Goal: Information Seeking & Learning: Find specific fact

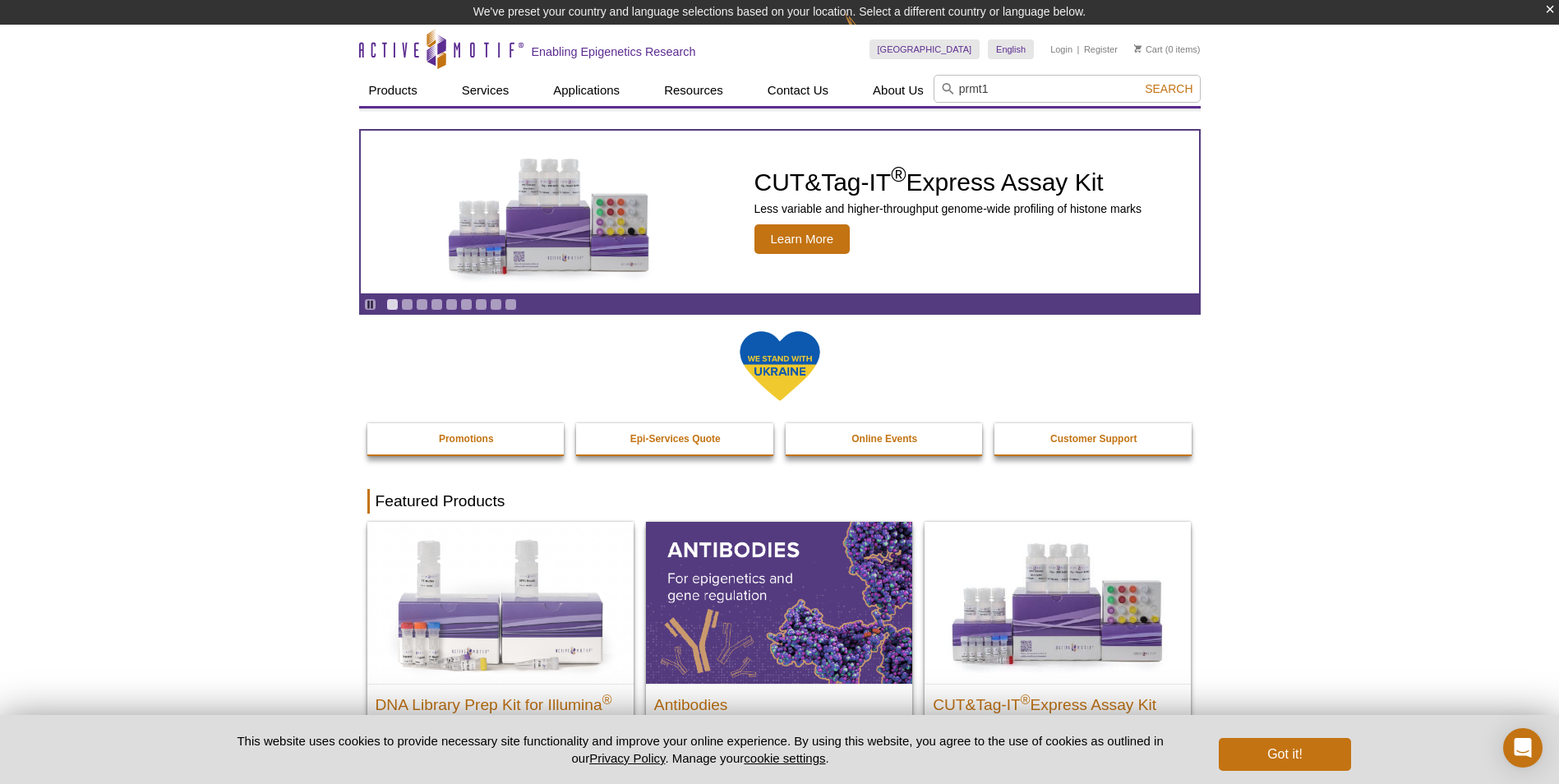
type input "prmt1"
click at [1140, 81] on button "Search" at bounding box center [1168, 89] width 57 height 15
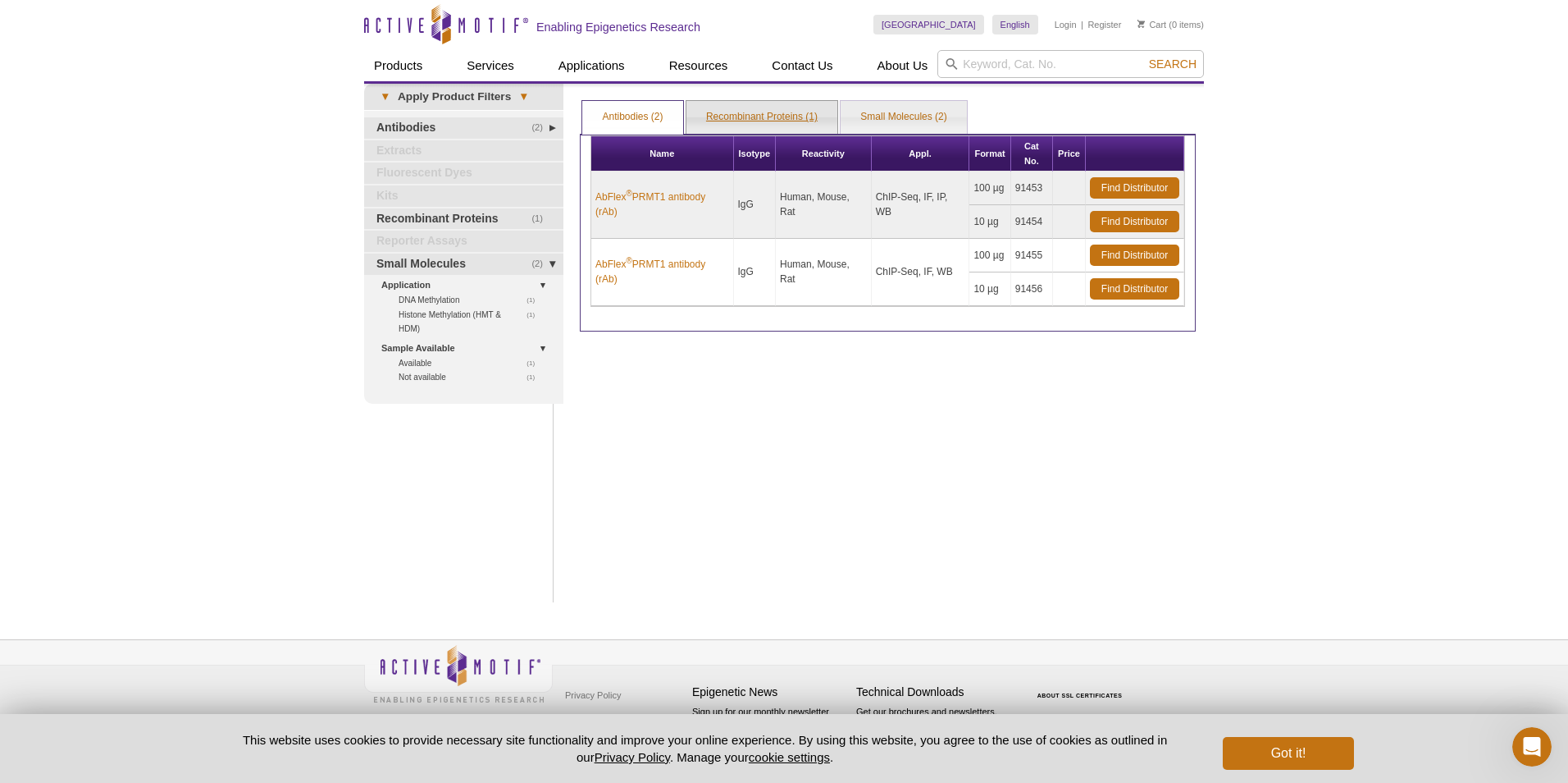
click at [770, 121] on link "Recombinant Proteins (1)" at bounding box center [761, 117] width 151 height 33
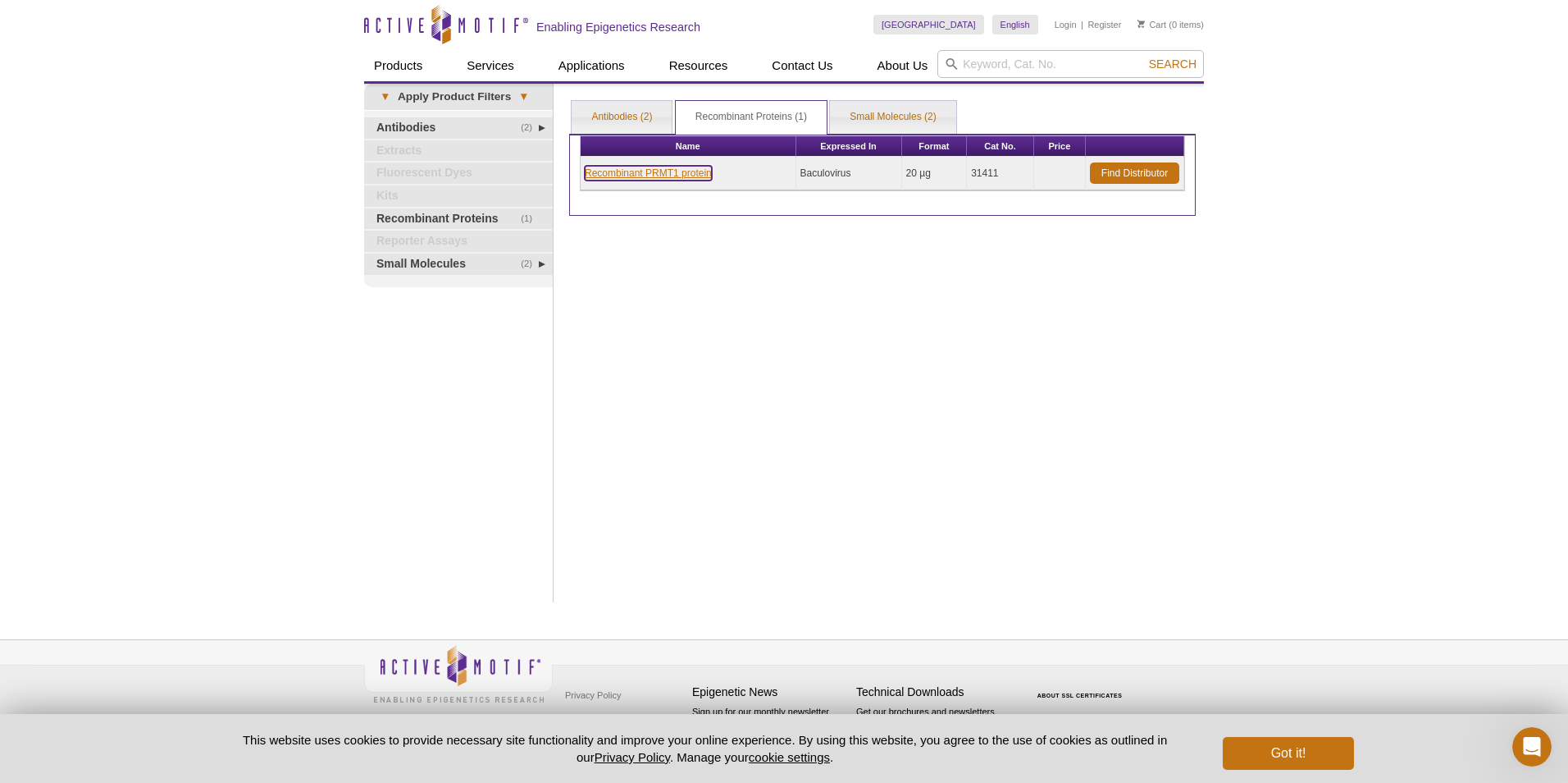
click at [681, 176] on link "Recombinant PRMT1 protein" at bounding box center [648, 173] width 127 height 15
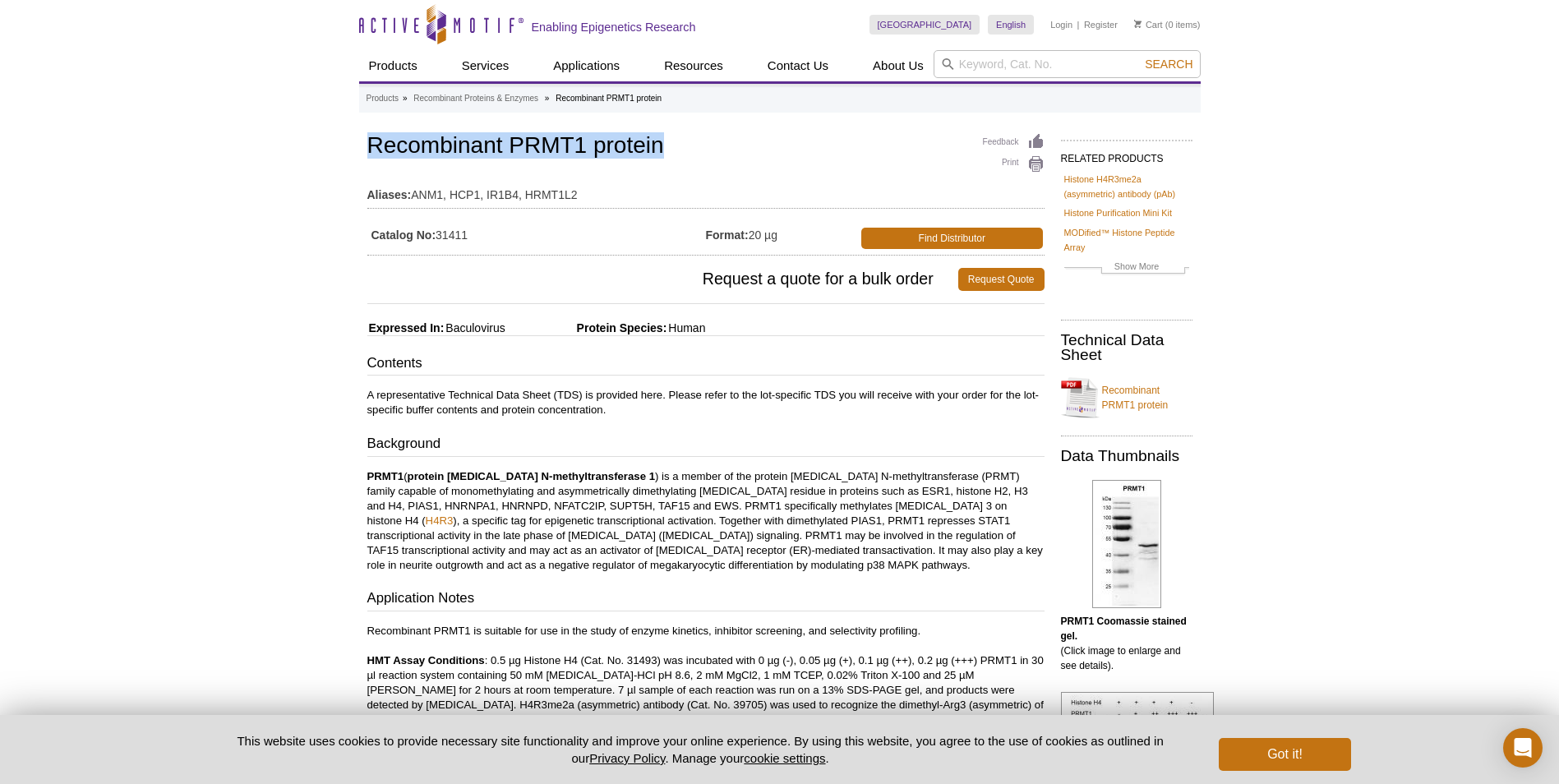
drag, startPoint x: 685, startPoint y: 146, endPoint x: 346, endPoint y: 137, distance: 339.1
copy h1 "Recombinant PRMT1 protein"
drag, startPoint x: 478, startPoint y: 236, endPoint x: 441, endPoint y: 236, distance: 37.0
click at [441, 236] on td "Catalog No: 31411" at bounding box center [537, 233] width 339 height 33
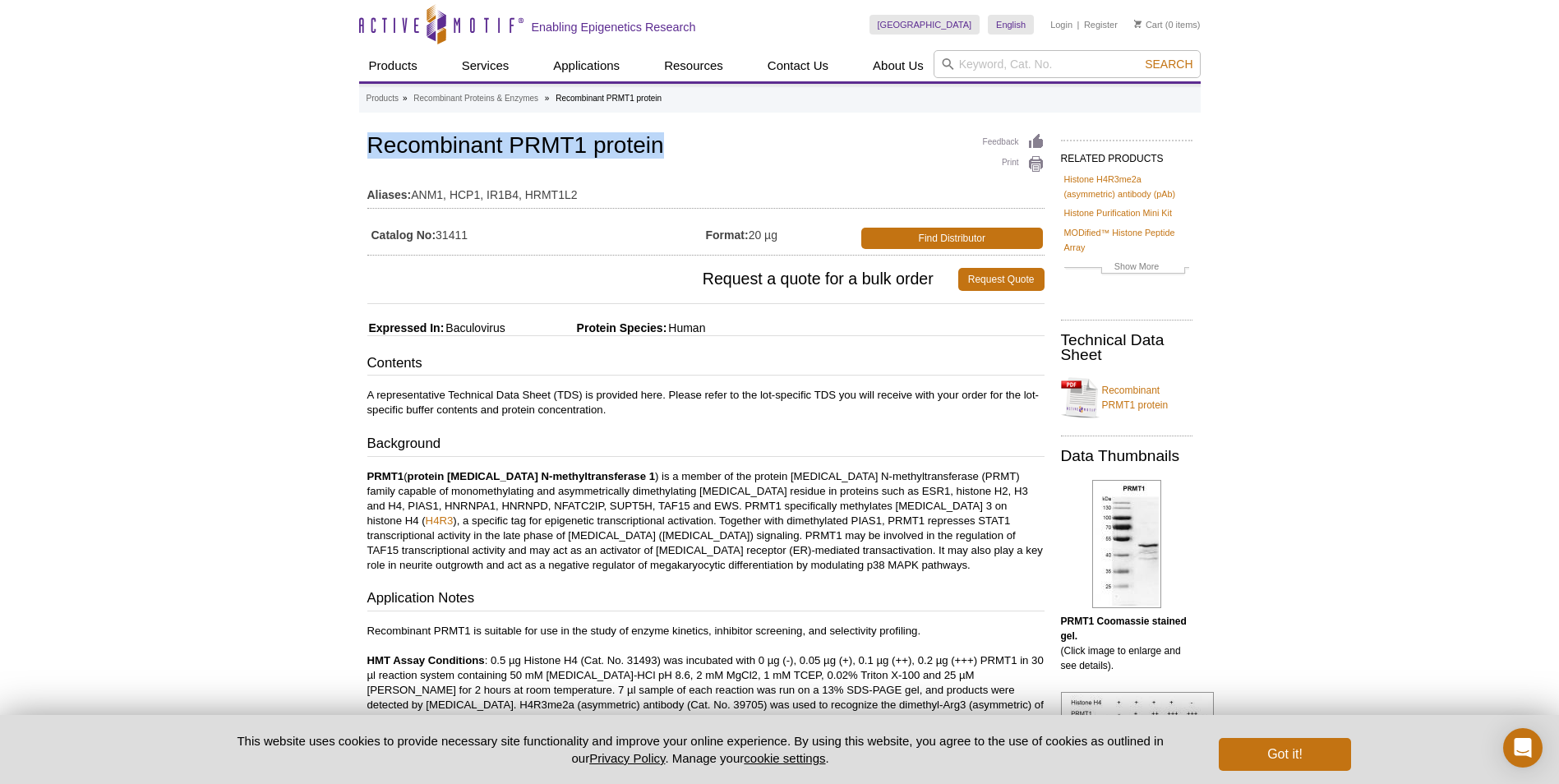
copy td "31411"
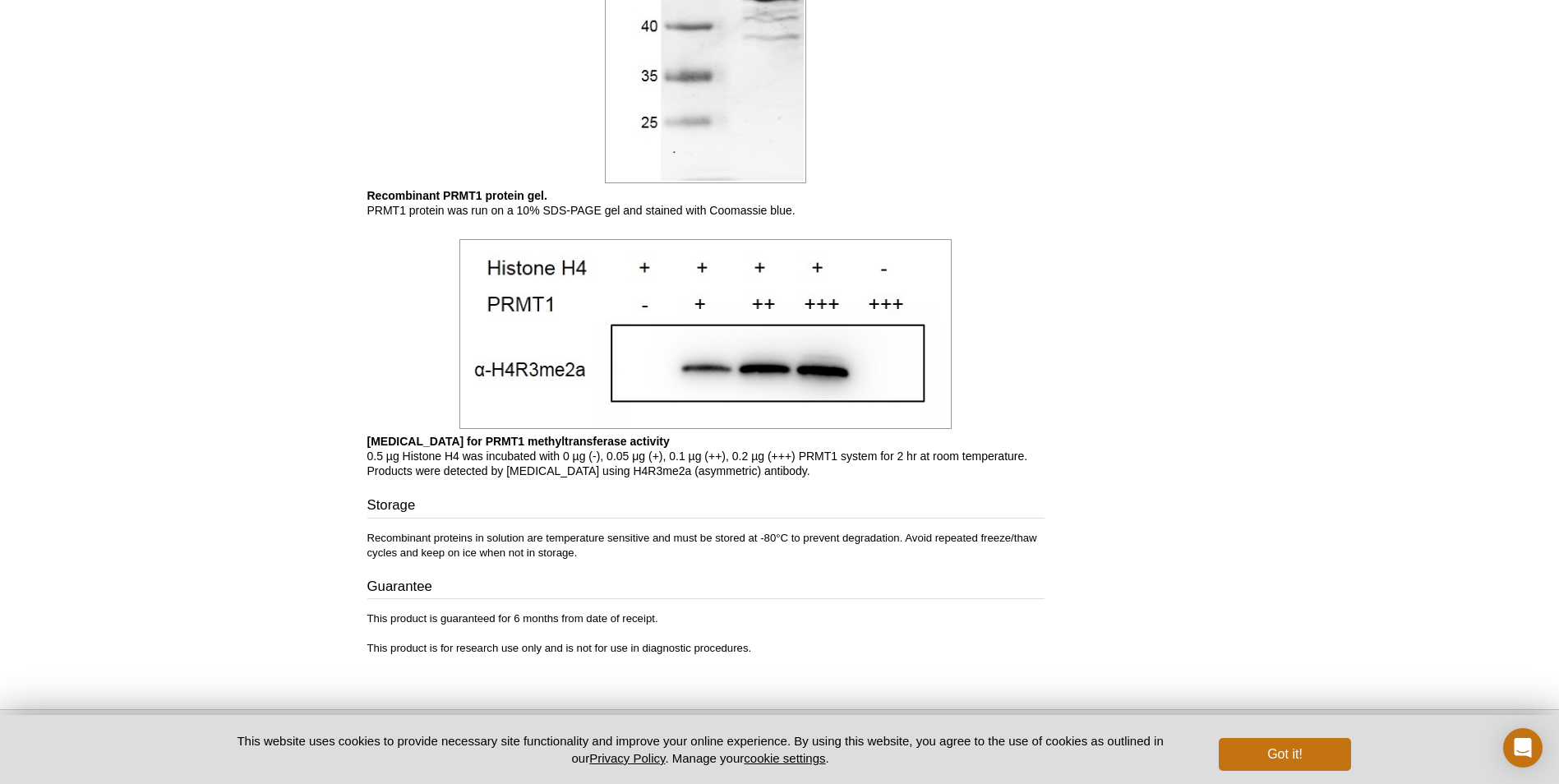
scroll to position [1262, 0]
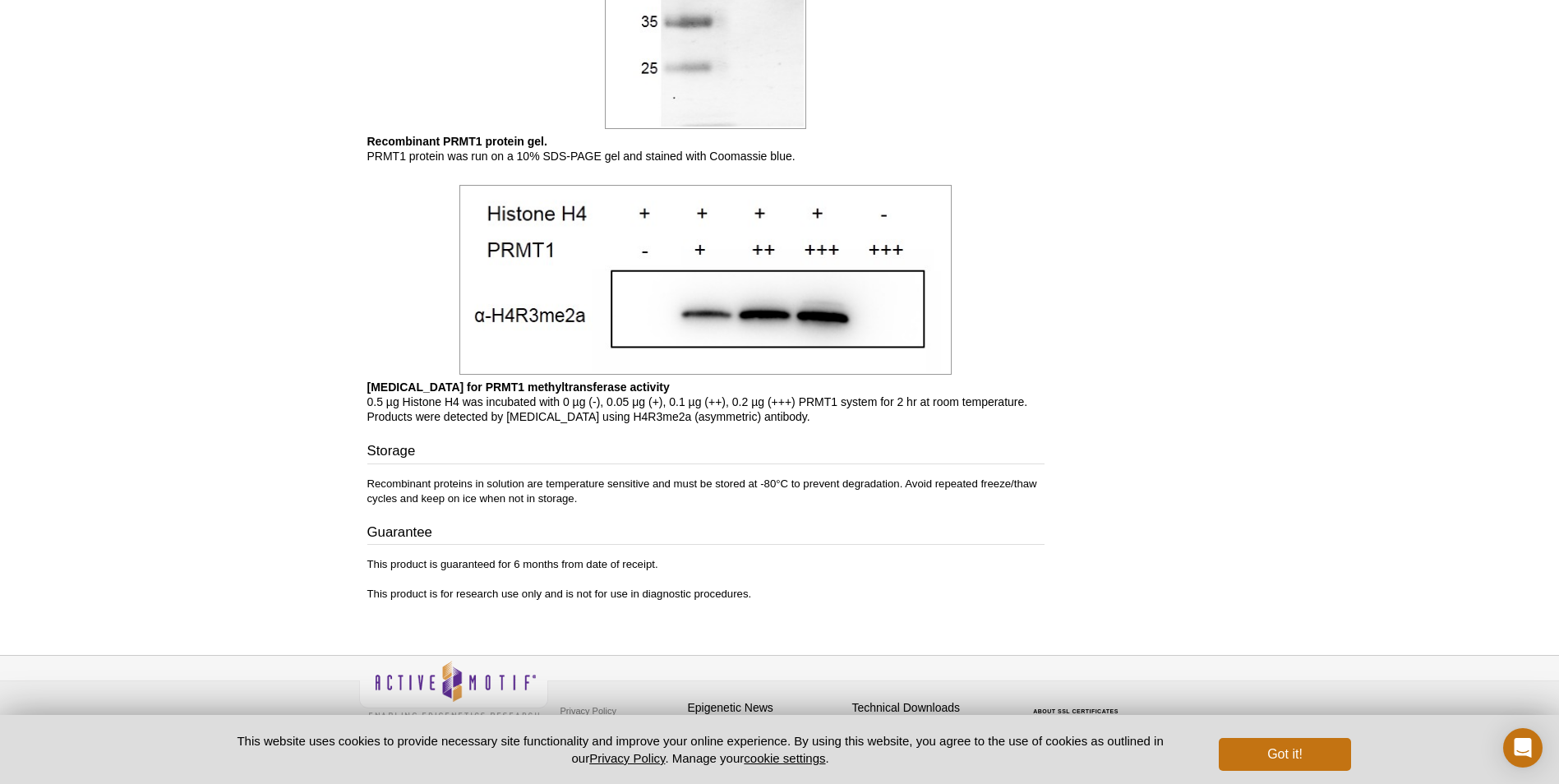
click at [572, 304] on img at bounding box center [706, 280] width 492 height 190
drag, startPoint x: 604, startPoint y: 400, endPoint x: 792, endPoint y: 399, distance: 188.0
click at [792, 399] on p "Western blot for PRMT1 methyltransferase activity 0.5 µg Histone H4 was incubat…" at bounding box center [706, 401] width 677 height 45
copy p "H4R3me2a (asymmetric) antibody."
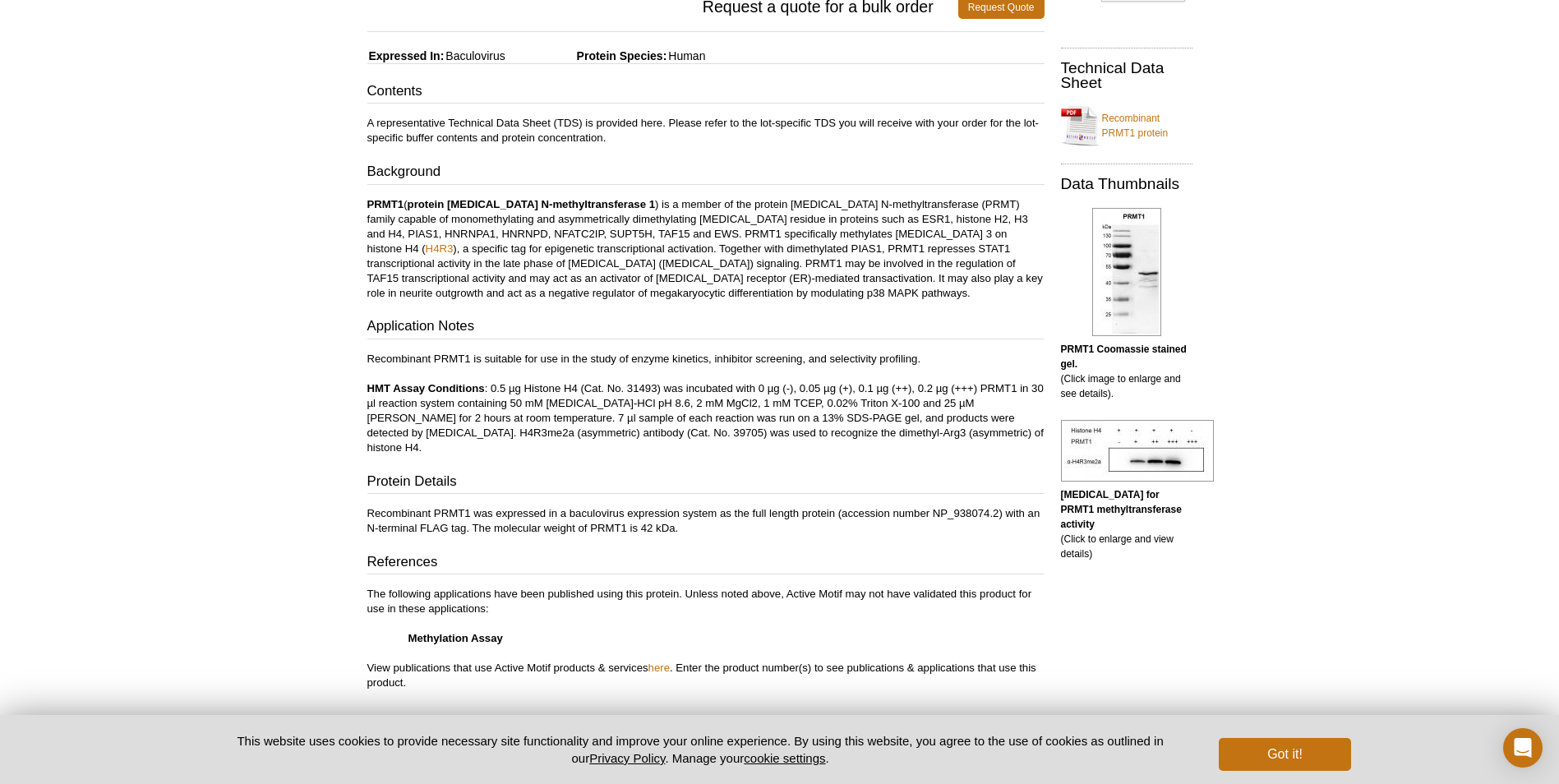
scroll to position [0, 0]
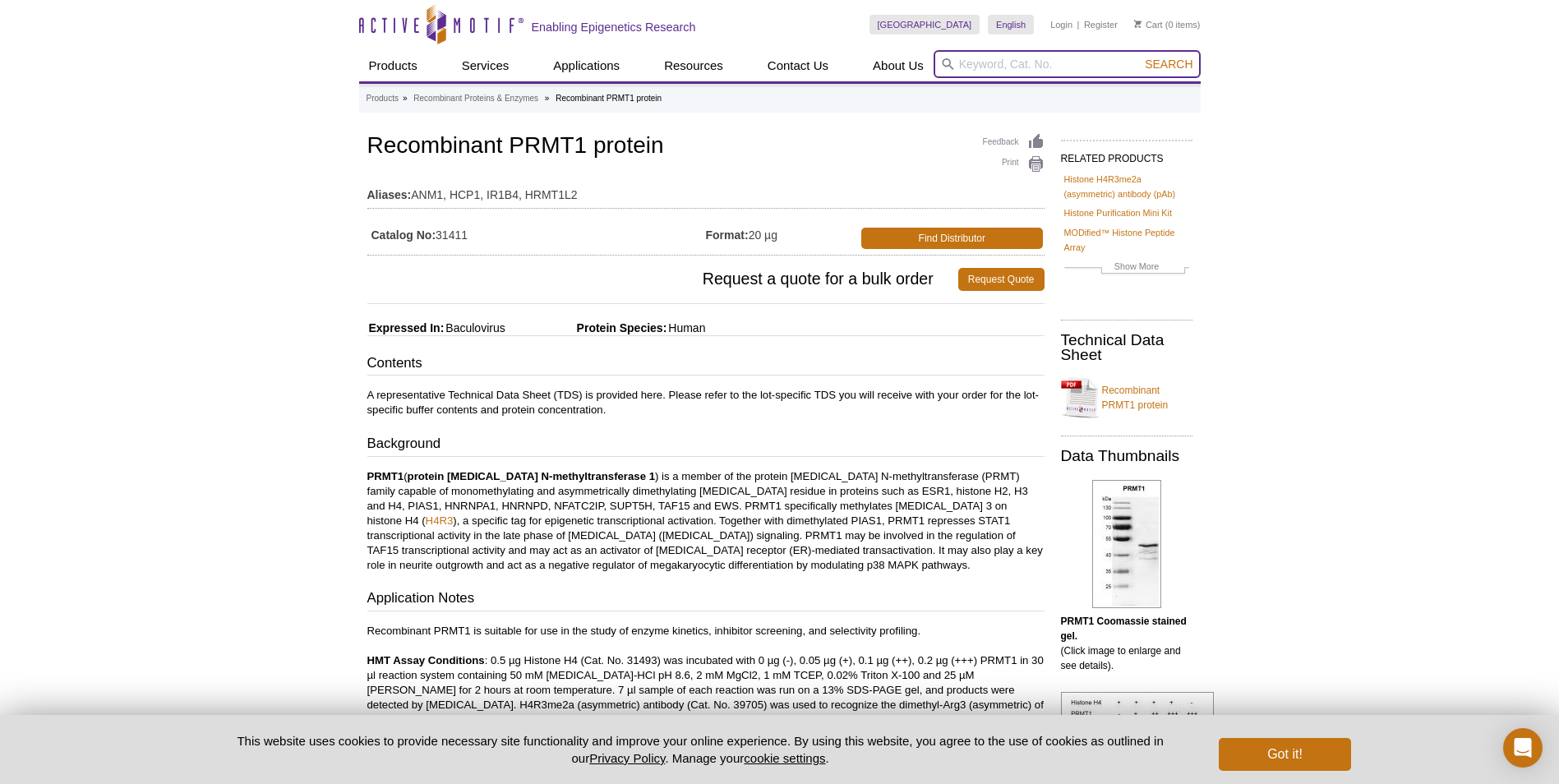
click at [1042, 70] on input "search" at bounding box center [1067, 63] width 267 height 28
paste input "H4R3me2a (asymmetric) antibody."
type input "H4R3me2a (asymmetric) antibody."
click at [1140, 56] on button "Search" at bounding box center [1168, 63] width 57 height 15
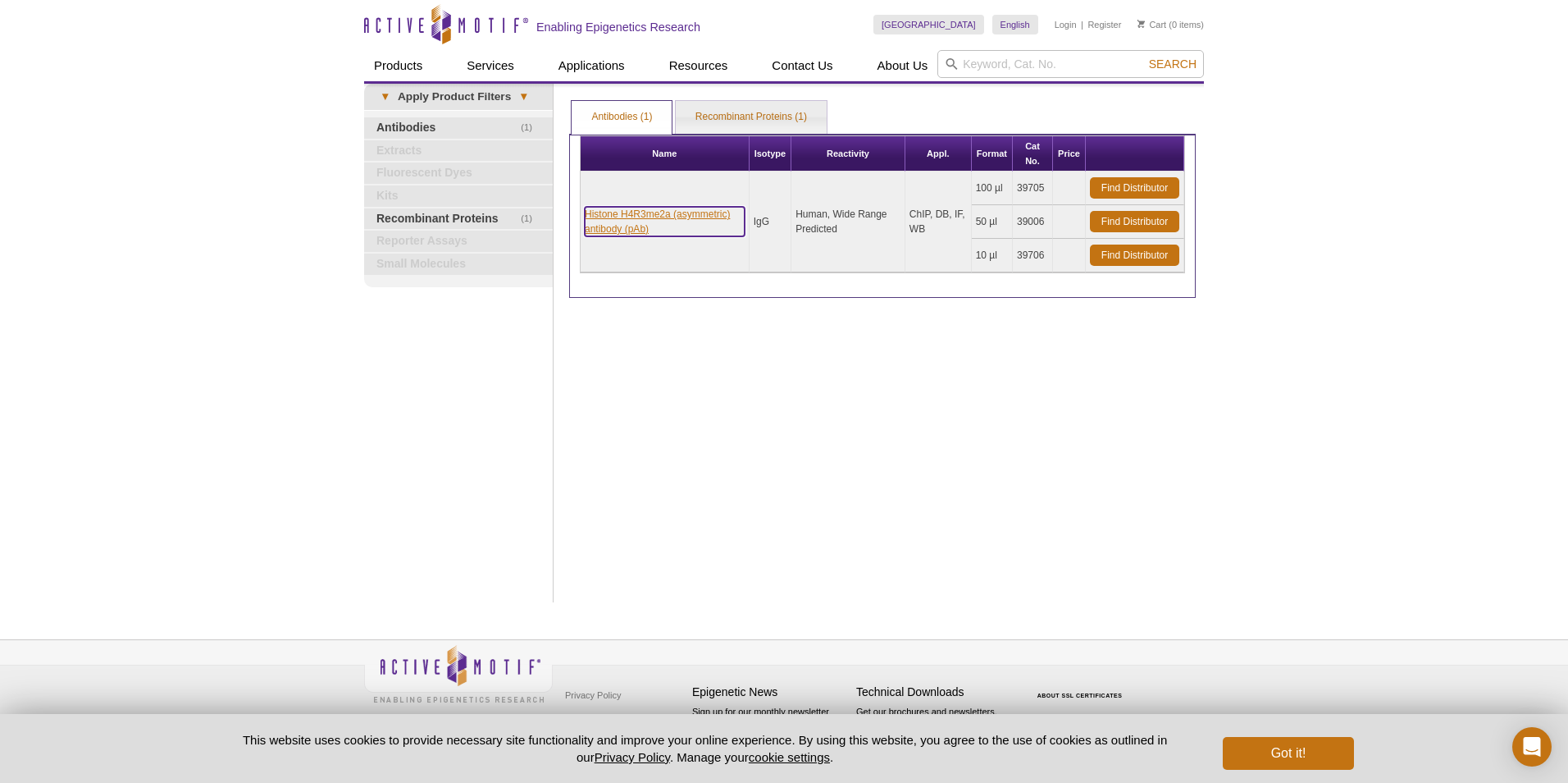
click at [660, 223] on link "Histone H4R3me2a (asymmetric) antibody (pAb)" at bounding box center [664, 221] width 160 height 29
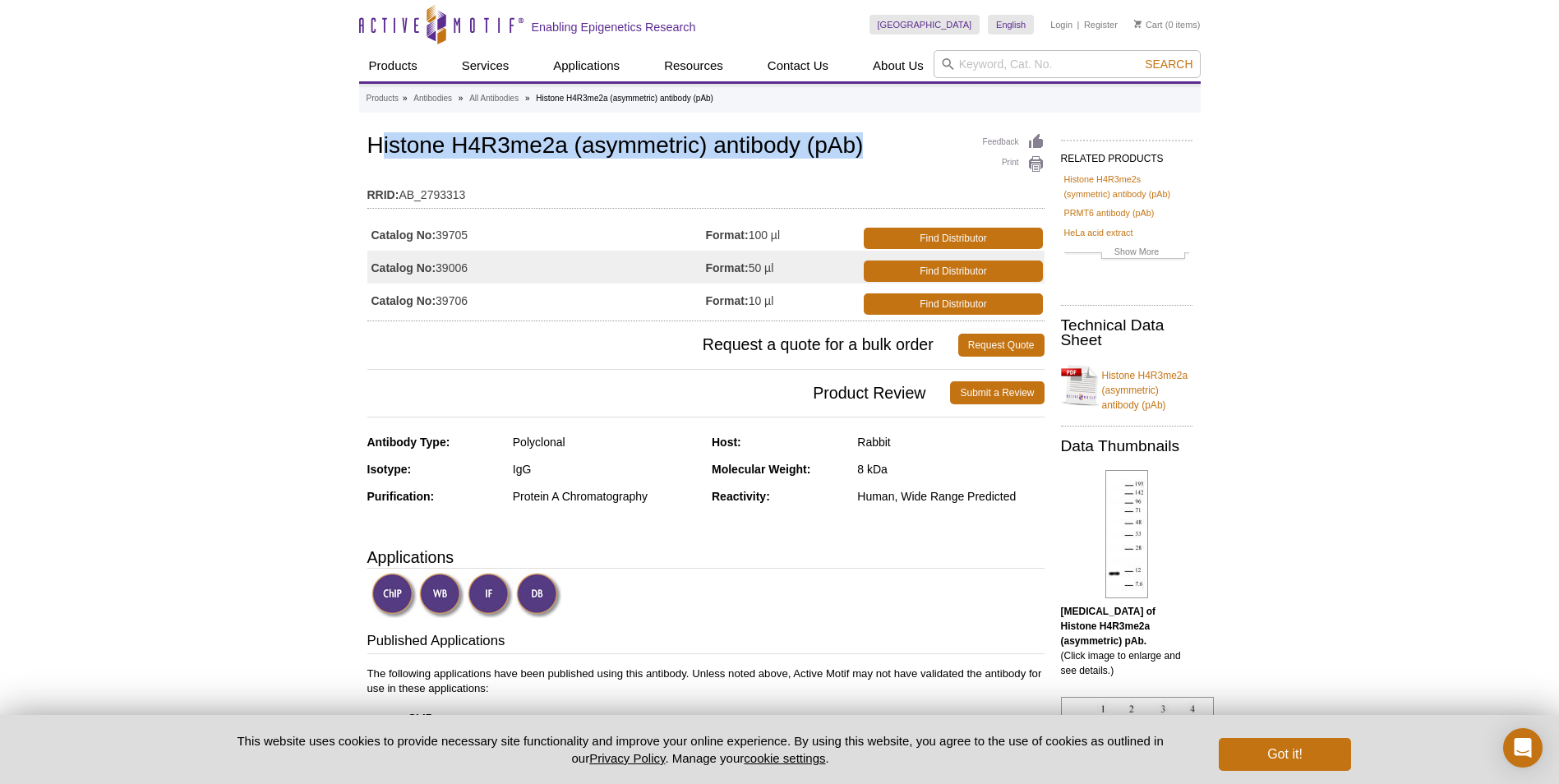
drag, startPoint x: 377, startPoint y: 139, endPoint x: 898, endPoint y: 157, distance: 521.3
click at [898, 157] on h1 "Histone H4R3me2a (asymmetric) antibody (pAb)" at bounding box center [706, 147] width 677 height 28
click at [369, 146] on h1 "Histone H4R3me2a (asymmetric) antibody (pAb)" at bounding box center [706, 147] width 677 height 28
drag, startPoint x: 377, startPoint y: 144, endPoint x: 895, endPoint y: 155, distance: 518.1
click at [895, 155] on h1 "Histone H4R3me2a (asymmetric) antibody (pAb)" at bounding box center [706, 147] width 677 height 28
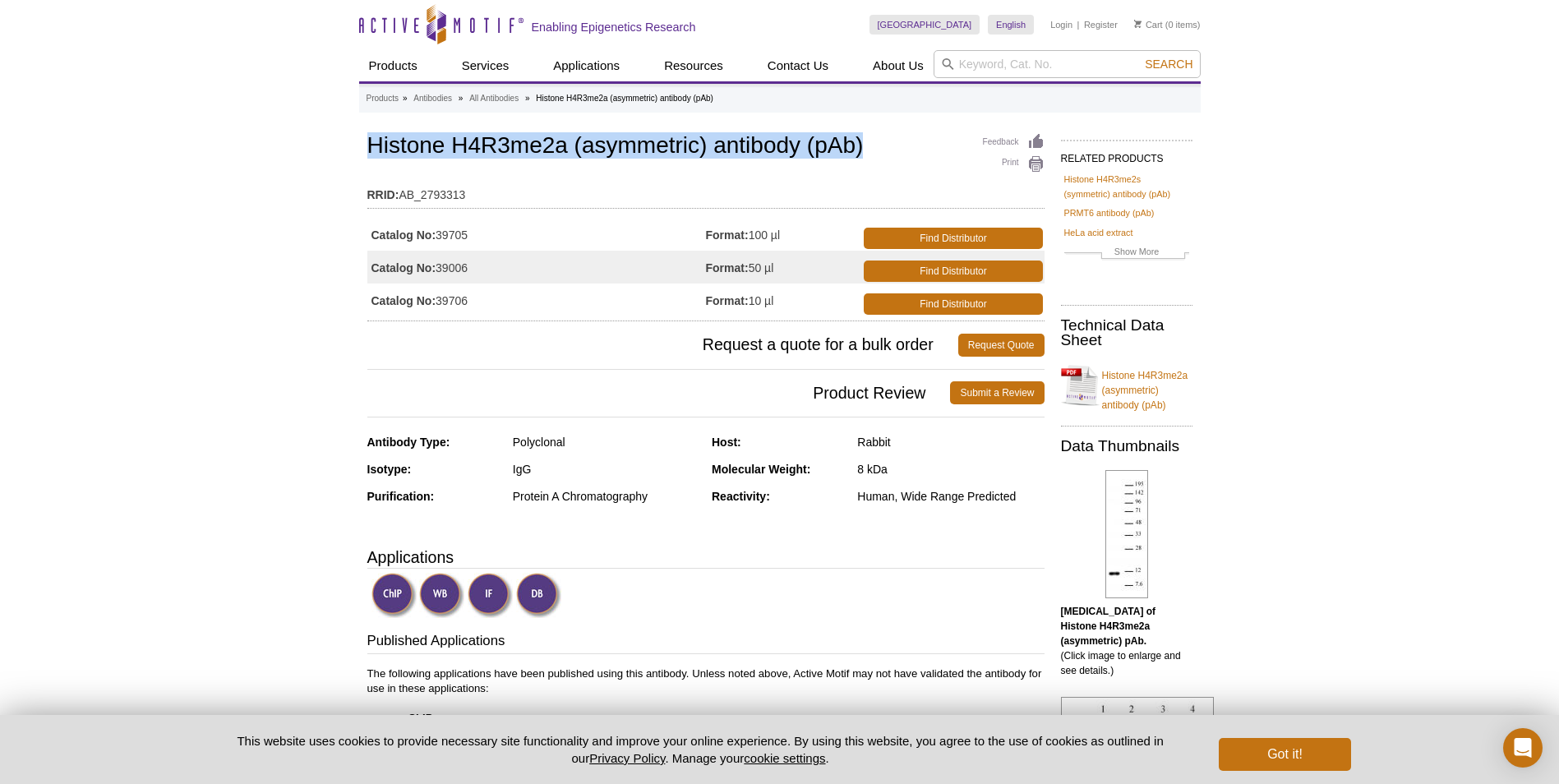
copy h1 "Histone H4R3me2a (asymmetric) antibody (pAb)"
drag, startPoint x: 487, startPoint y: 232, endPoint x: 437, endPoint y: 232, distance: 50.0
click at [437, 232] on td "Catalog No: 39705" at bounding box center [537, 233] width 339 height 33
drag, startPoint x: 437, startPoint y: 232, endPoint x: 495, endPoint y: 239, distance: 58.4
click at [518, 237] on td "Catalog No: 39705" at bounding box center [537, 233] width 339 height 33
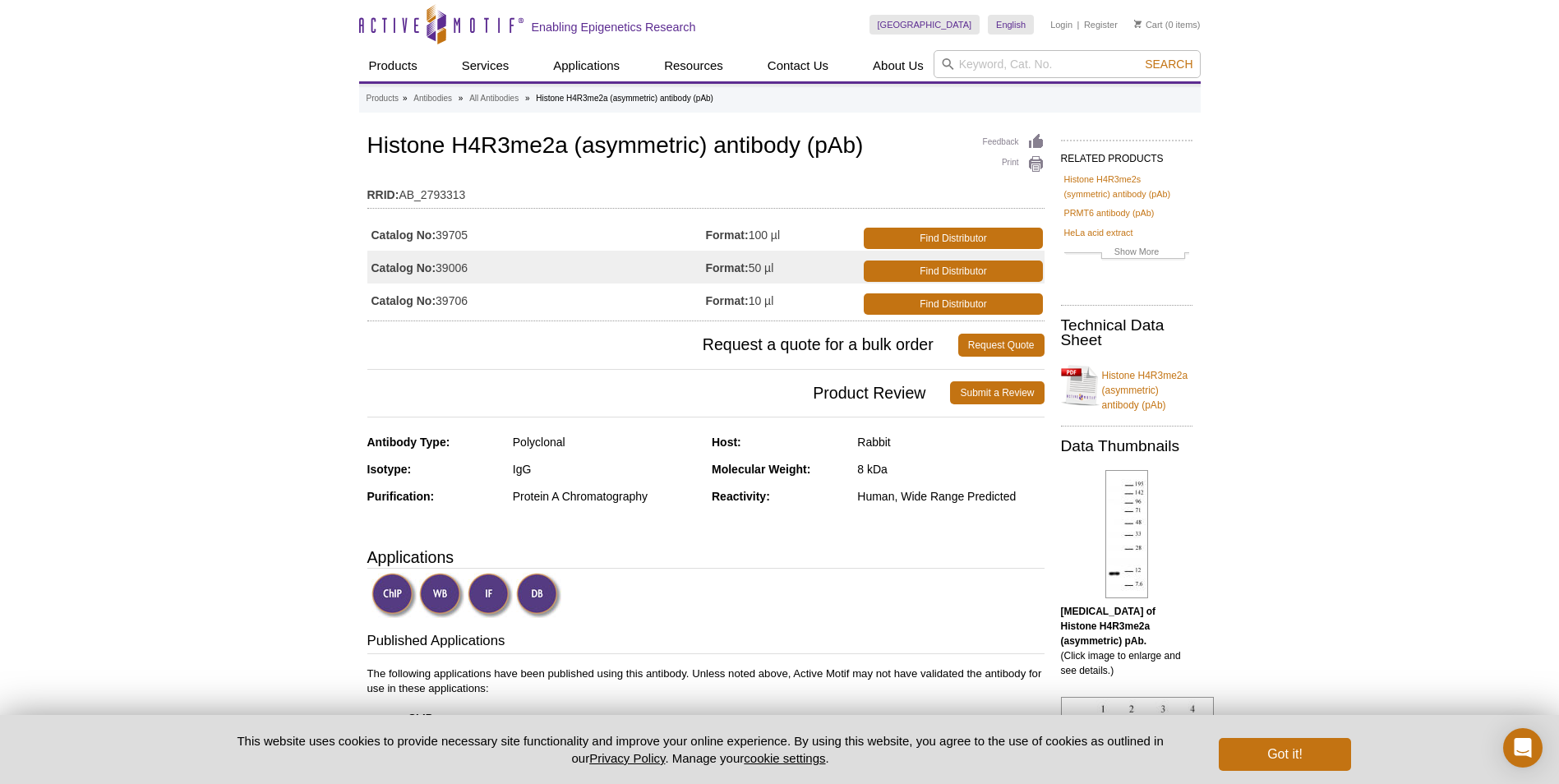
drag, startPoint x: 477, startPoint y: 229, endPoint x: 439, endPoint y: 232, distance: 38.1
click at [439, 232] on td "Catalog No: 39705" at bounding box center [537, 233] width 339 height 33
copy td "39705"
drag, startPoint x: 369, startPoint y: 139, endPoint x: 885, endPoint y: 135, distance: 516.0
click at [885, 135] on h1 "Histone H4R3me2a (asymmetric) antibody (pAb)" at bounding box center [706, 147] width 677 height 28
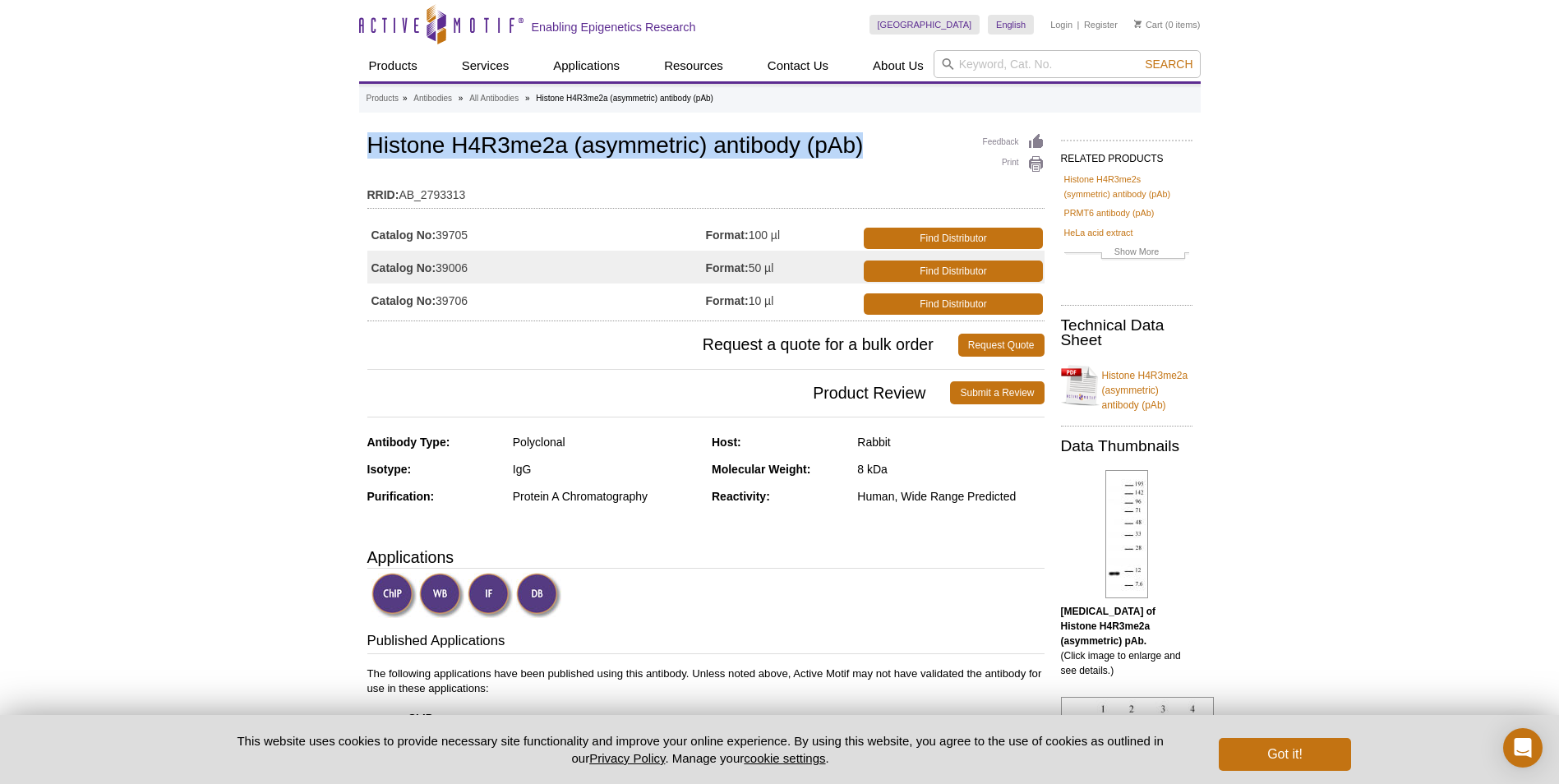
copy h1 "Histone H4R3me2a (asymmetric) antibody (pAb)"
